Goal: Information Seeking & Learning: Find specific fact

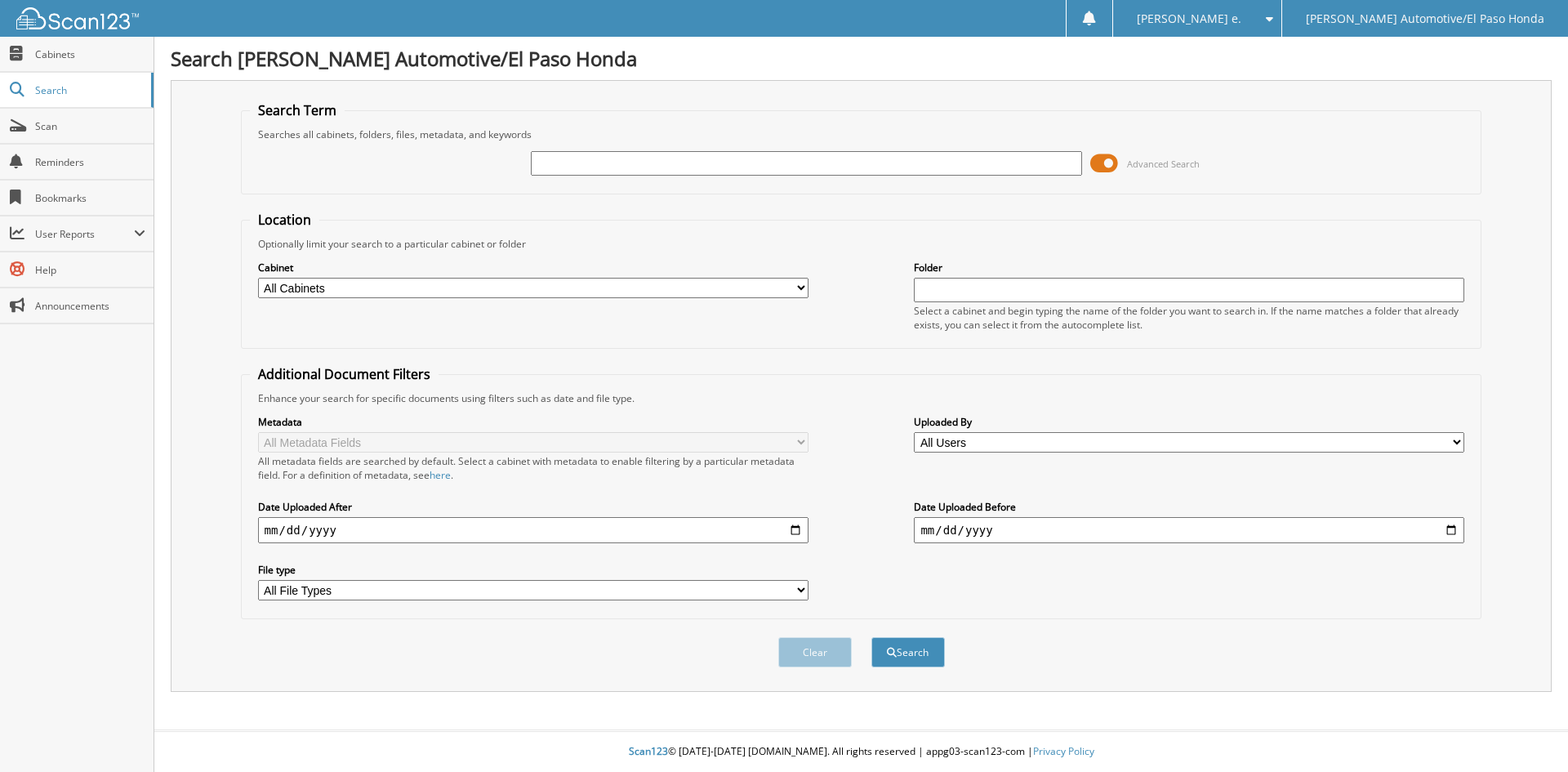
click at [594, 159] on input "text" at bounding box center [806, 163] width 551 height 25
type input "52091"
click at [906, 649] on button "Search" at bounding box center [908, 652] width 74 height 30
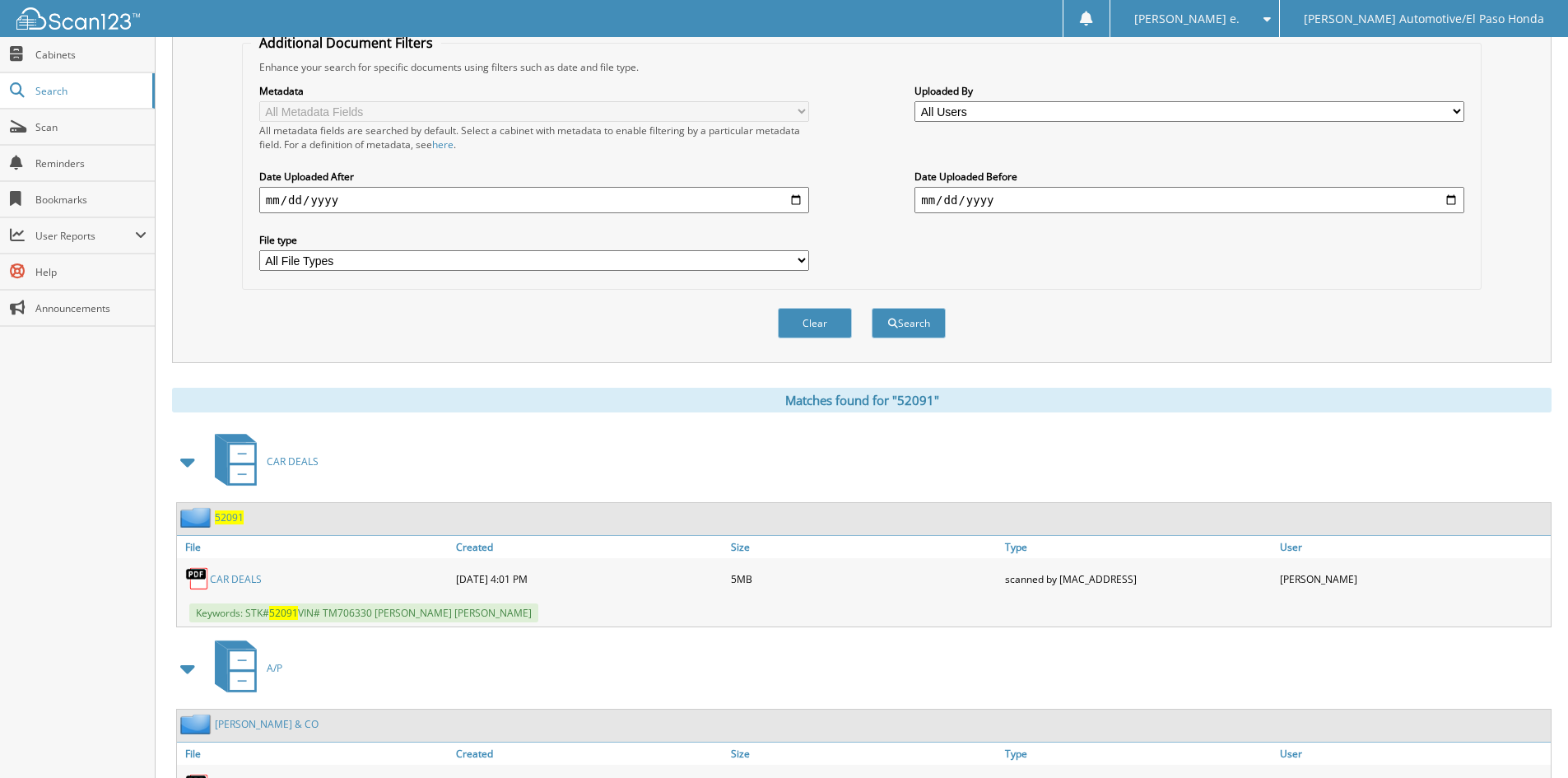
scroll to position [440, 0]
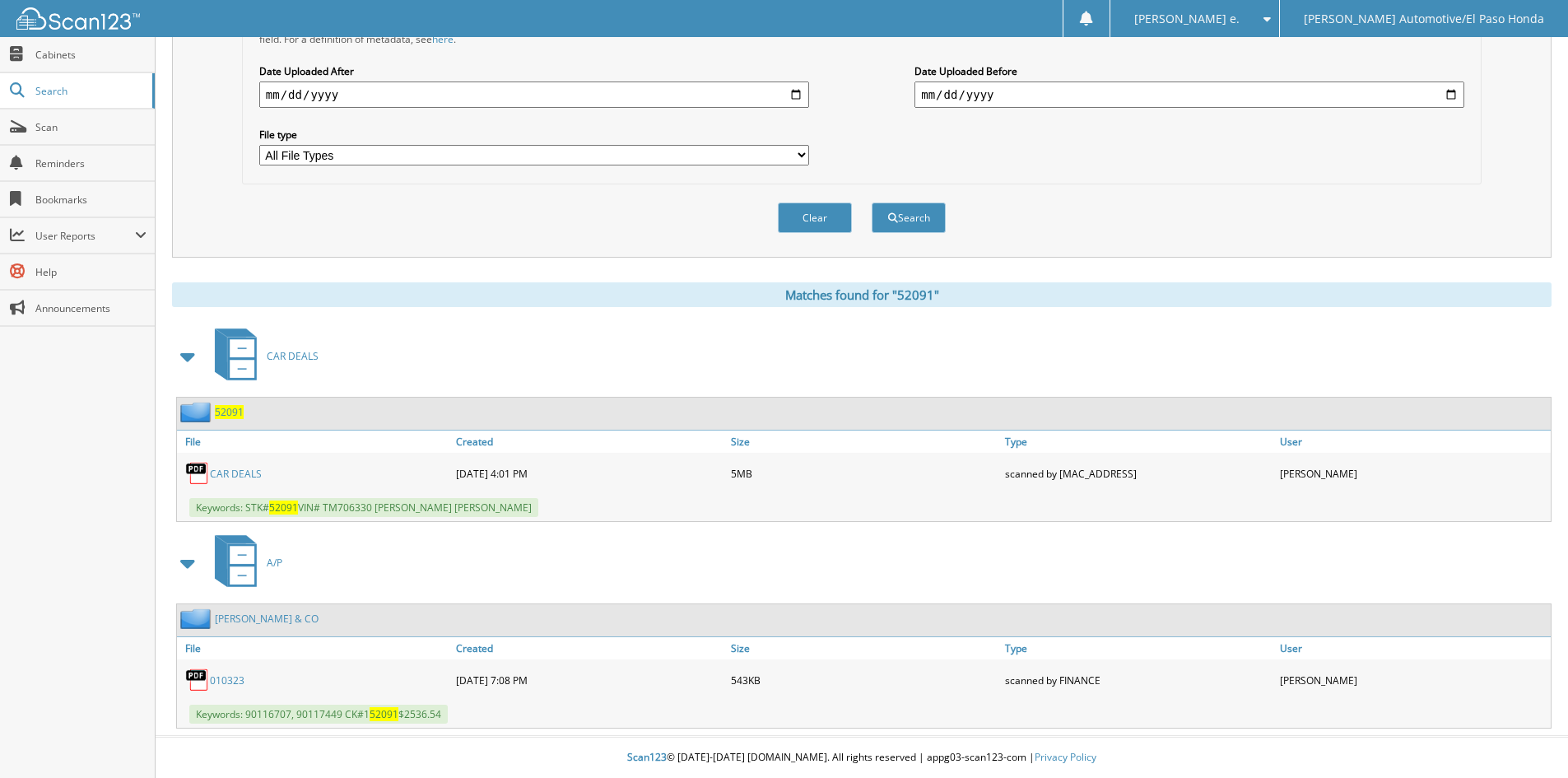
click at [234, 411] on span "52091" at bounding box center [229, 411] width 29 height 14
